Goal: Find contact information: Find contact information

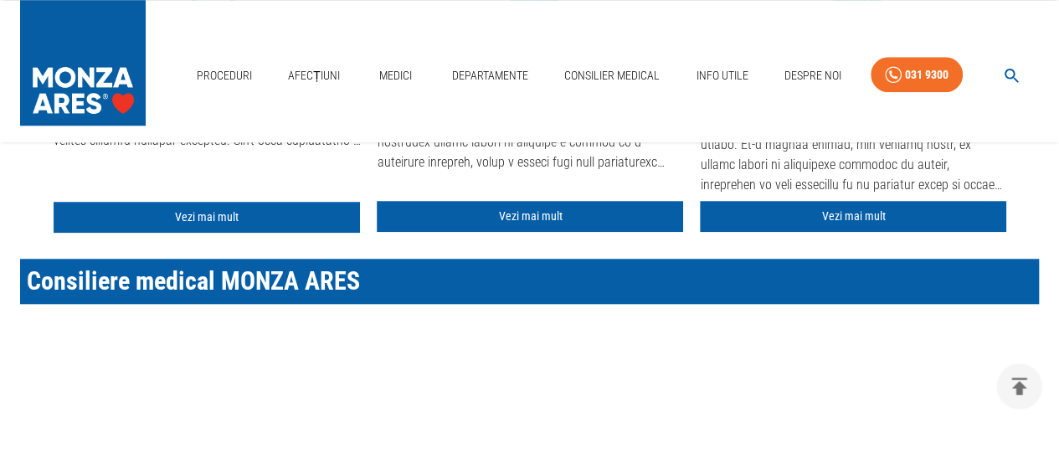
scroll to position [670, 0]
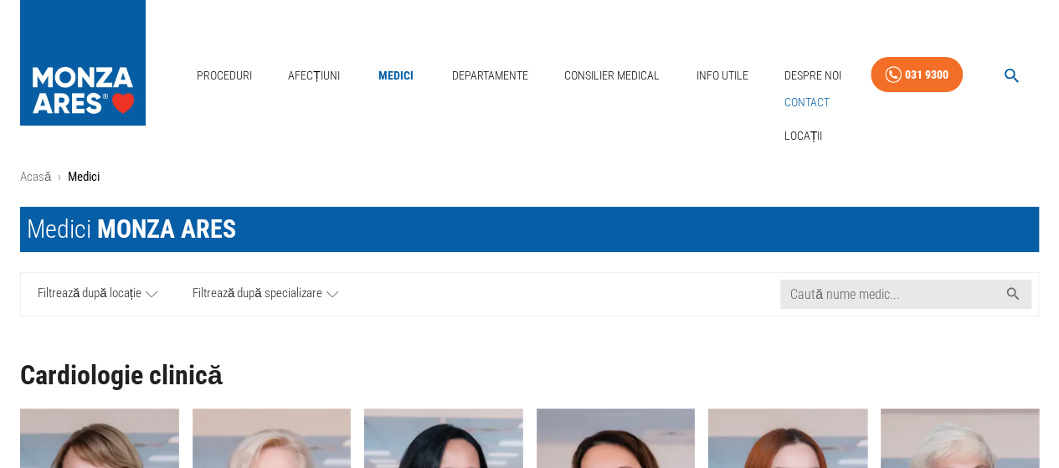
click at [810, 97] on link "Contact" at bounding box center [807, 103] width 52 height 28
